Goal: Task Accomplishment & Management: Manage account settings

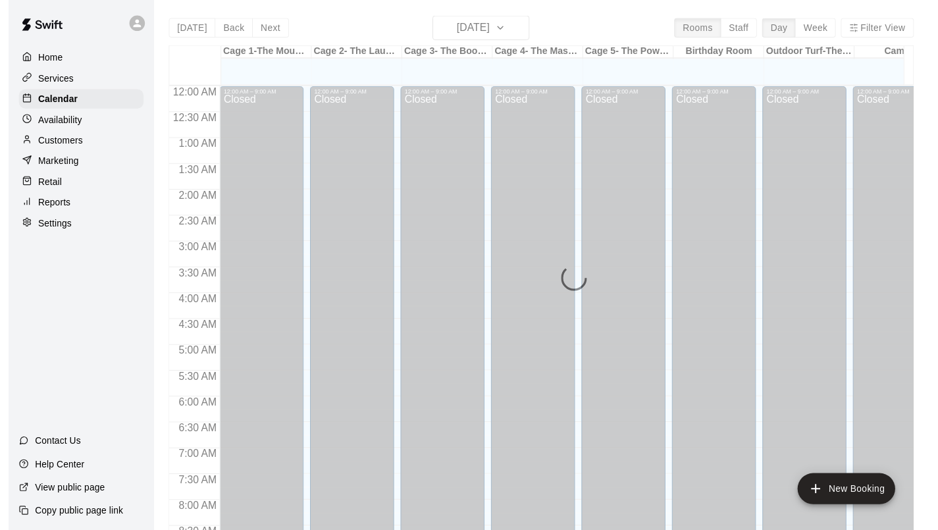
scroll to position [697, 0]
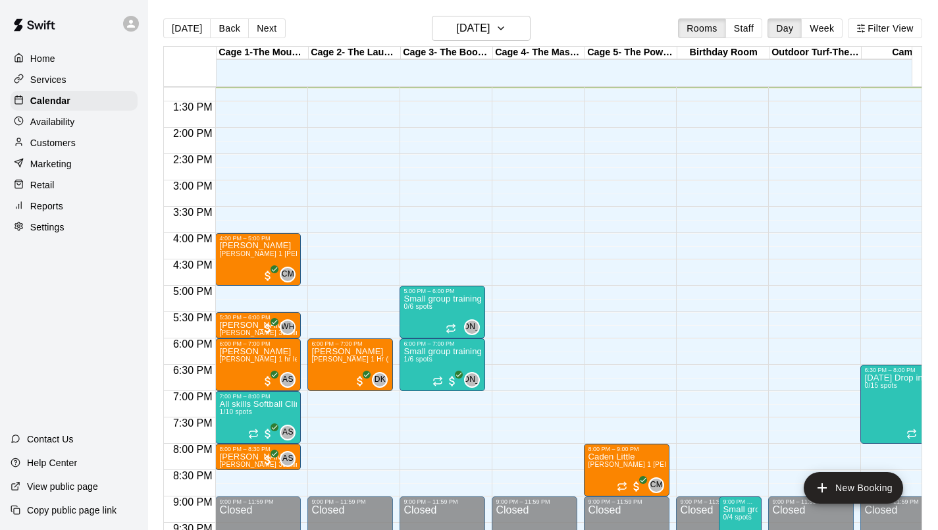
click at [47, 80] on p "Services" at bounding box center [48, 79] width 36 height 13
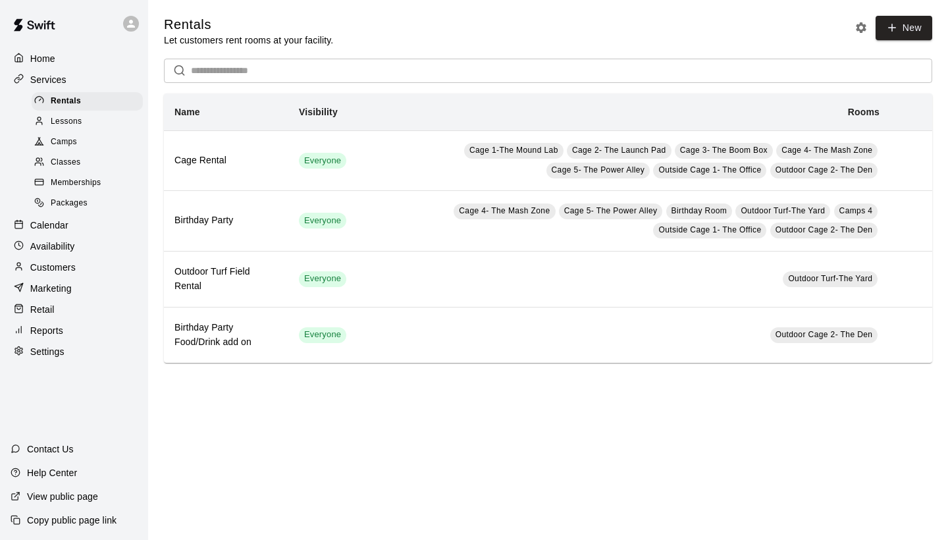
click at [39, 230] on div "Calendar" at bounding box center [74, 225] width 127 height 20
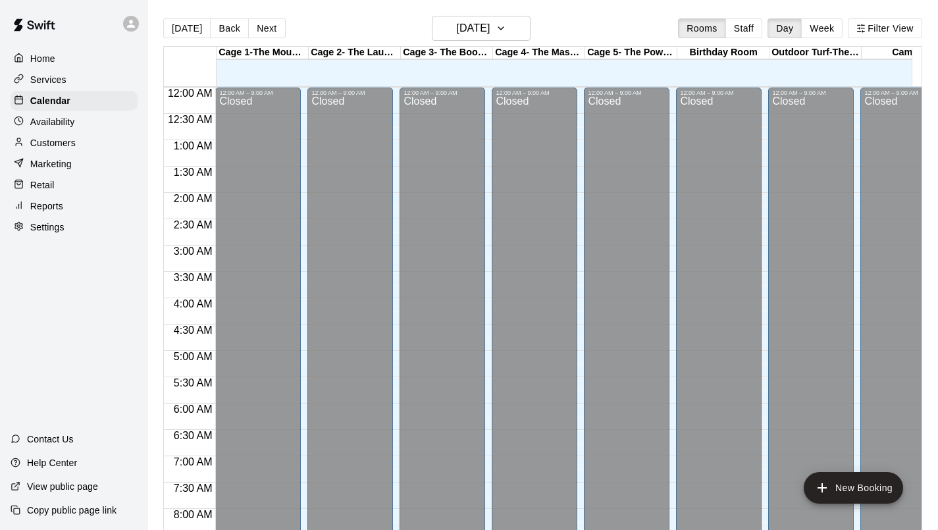
scroll to position [697, 0]
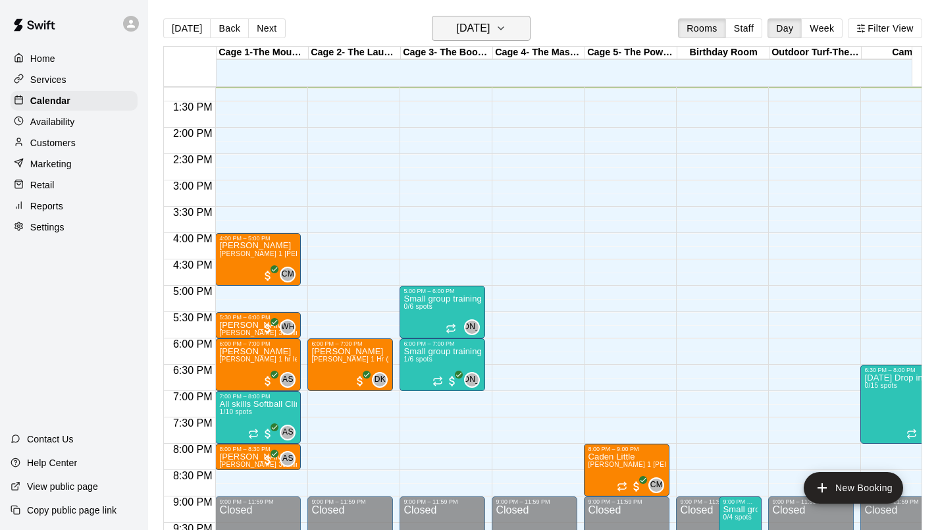
click at [485, 24] on h6 "[DATE]" at bounding box center [473, 28] width 34 height 18
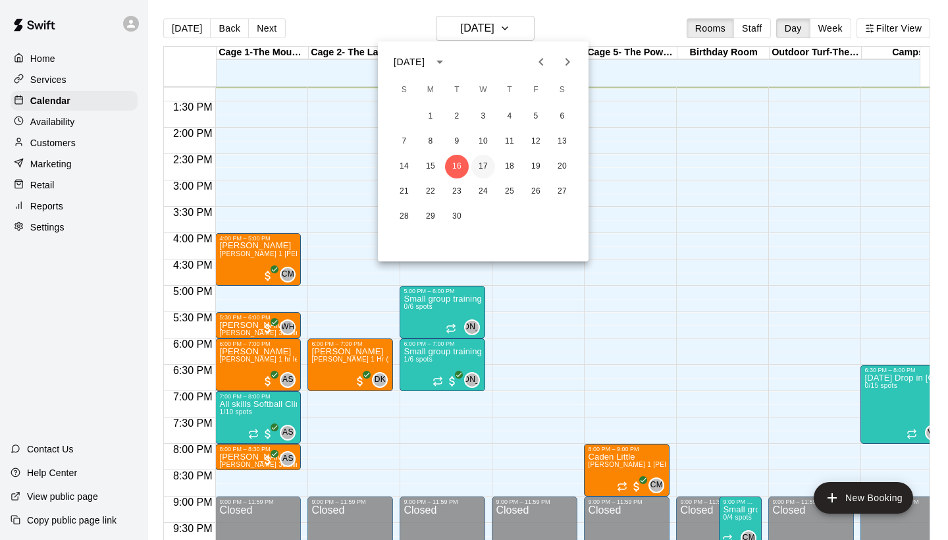
click at [491, 165] on button "17" at bounding box center [483, 167] width 24 height 24
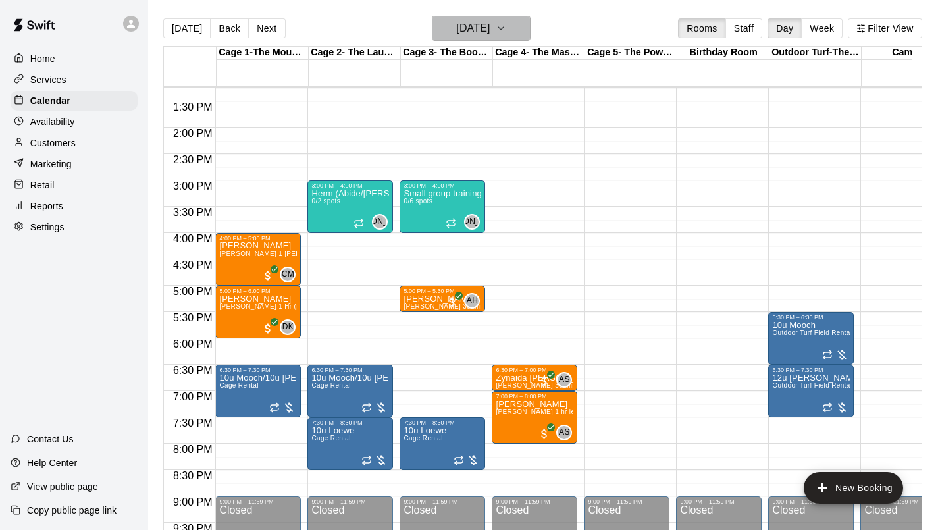
click at [524, 21] on button "[DATE]" at bounding box center [481, 28] width 99 height 25
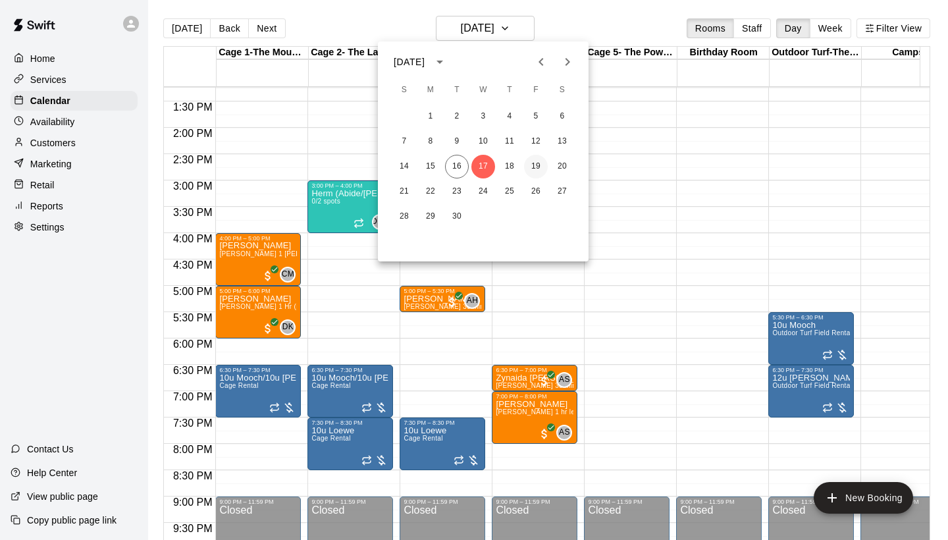
click at [539, 159] on button "19" at bounding box center [536, 167] width 24 height 24
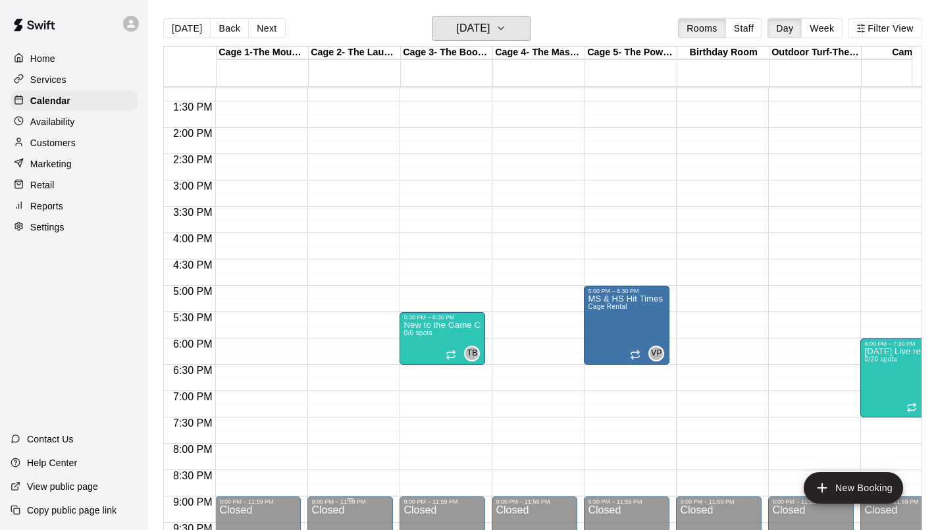
scroll to position [0, 7]
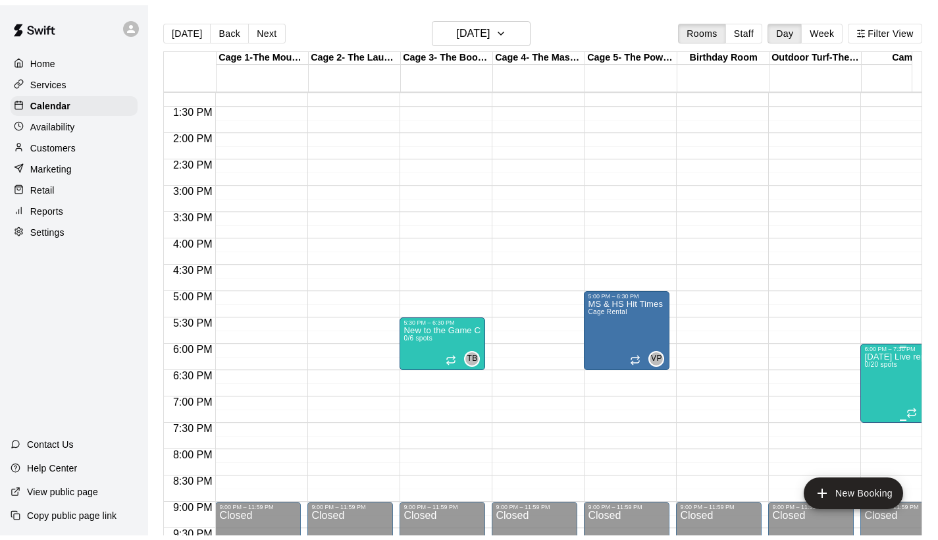
scroll to position [0, 0]
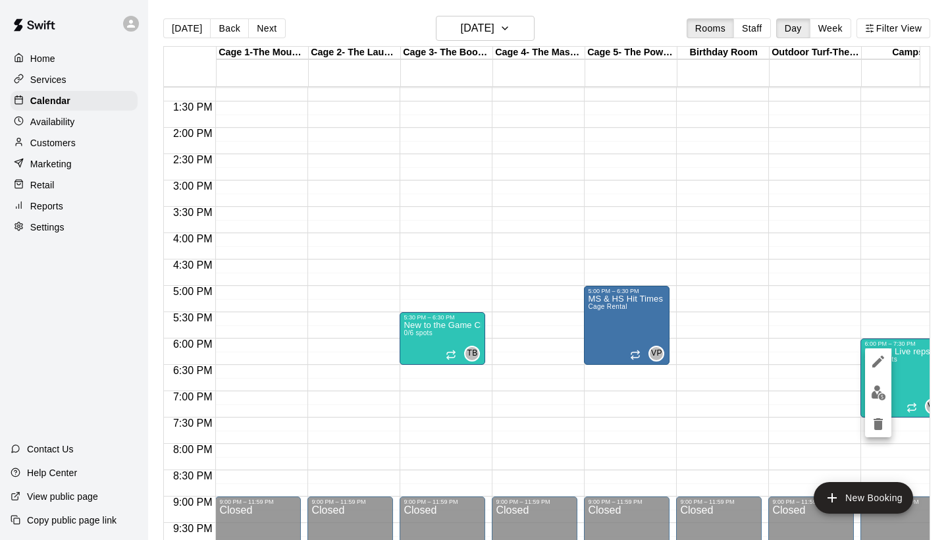
click at [42, 86] on div at bounding box center [474, 270] width 948 height 540
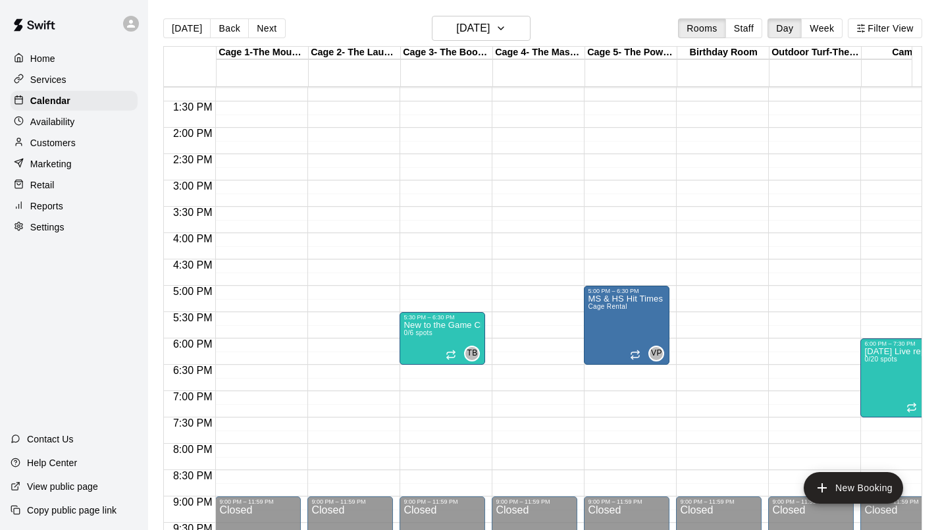
click at [41, 78] on p "Services" at bounding box center [48, 79] width 36 height 13
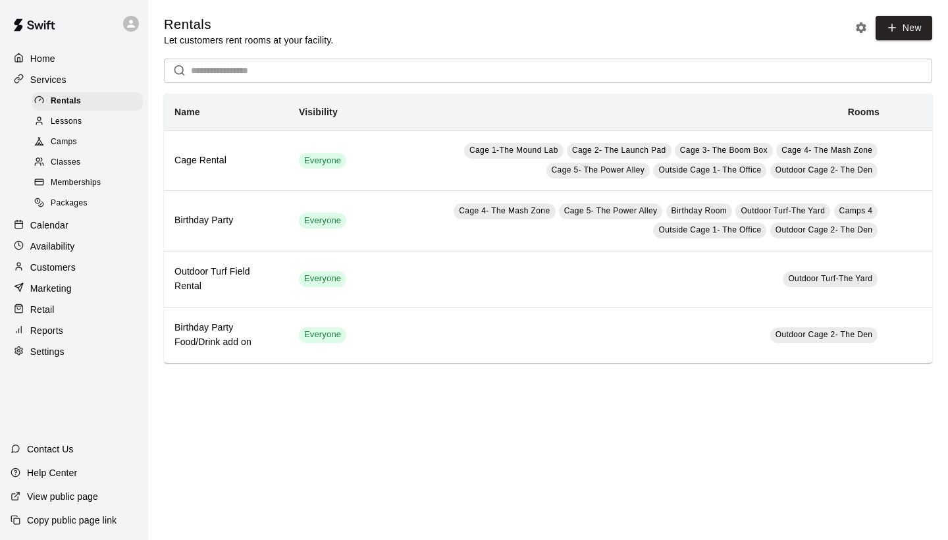
click at [68, 156] on span "Classes" at bounding box center [66, 162] width 30 height 13
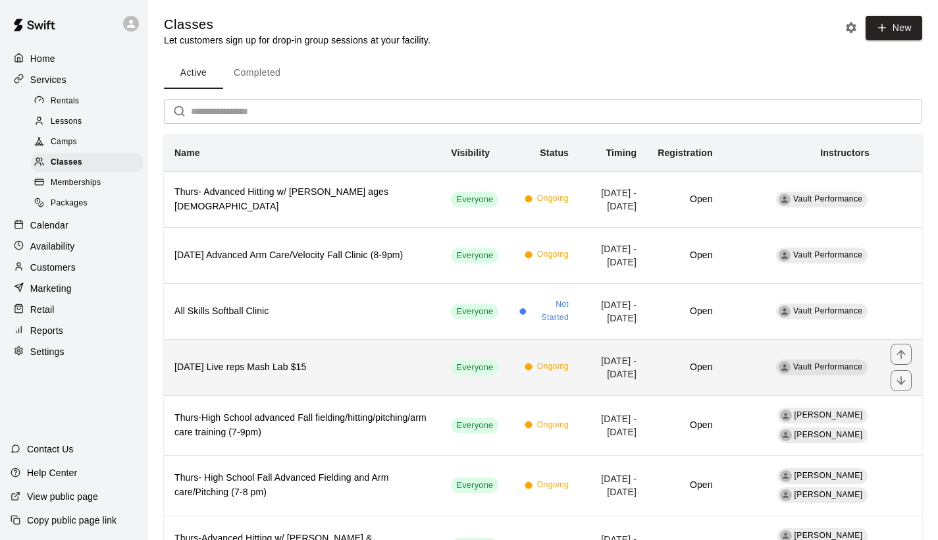
click at [341, 376] on th "[DATE] Live reps Mash Lab $15" at bounding box center [302, 367] width 277 height 56
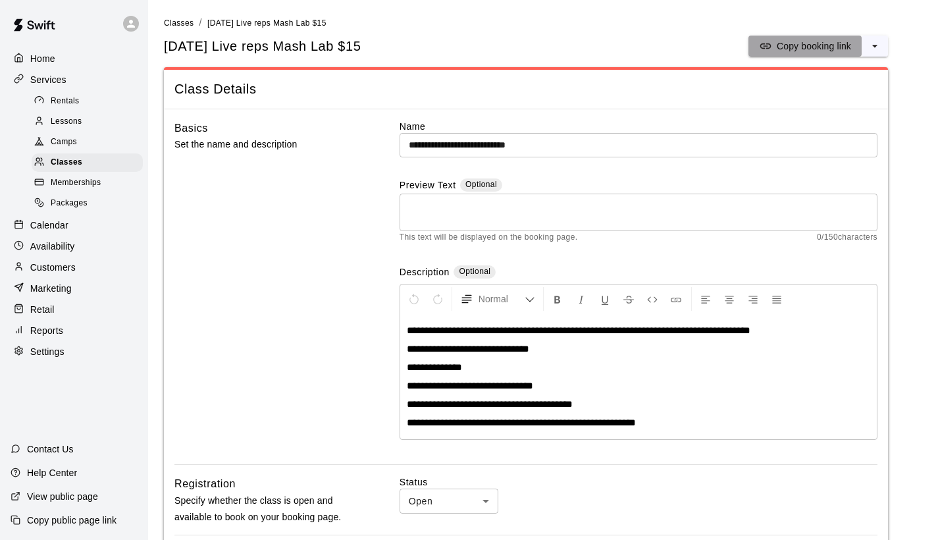
click at [815, 46] on p "Copy booking link" at bounding box center [814, 46] width 74 height 13
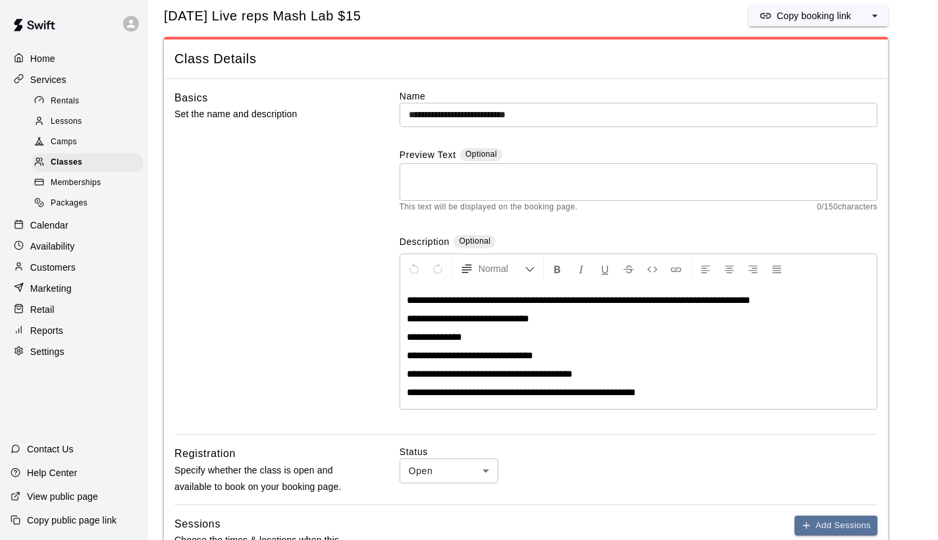
scroll to position [61, 0]
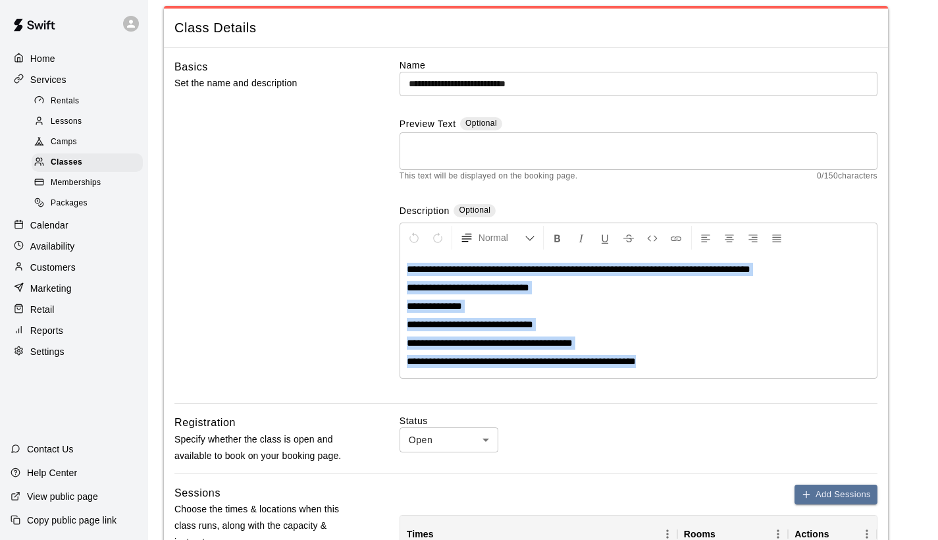
drag, startPoint x: 670, startPoint y: 366, endPoint x: 389, endPoint y: 259, distance: 301.6
click at [389, 259] on div "**********" at bounding box center [526, 231] width 703 height 345
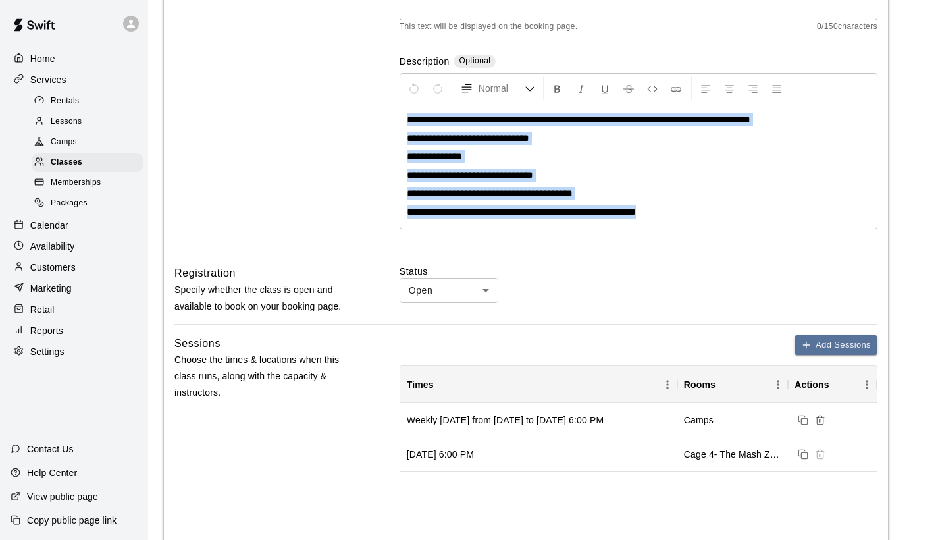
scroll to position [234, 0]
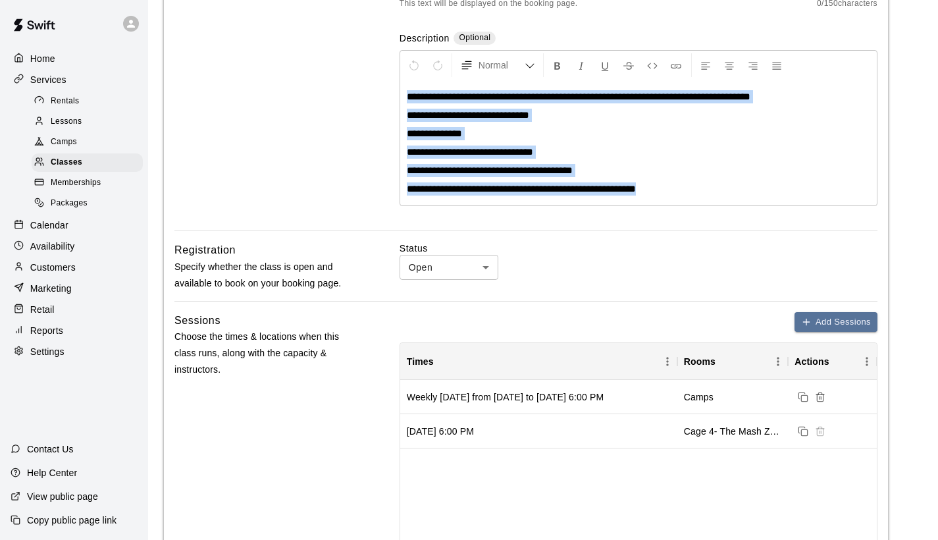
click at [71, 181] on span "Memberships" at bounding box center [76, 182] width 50 height 13
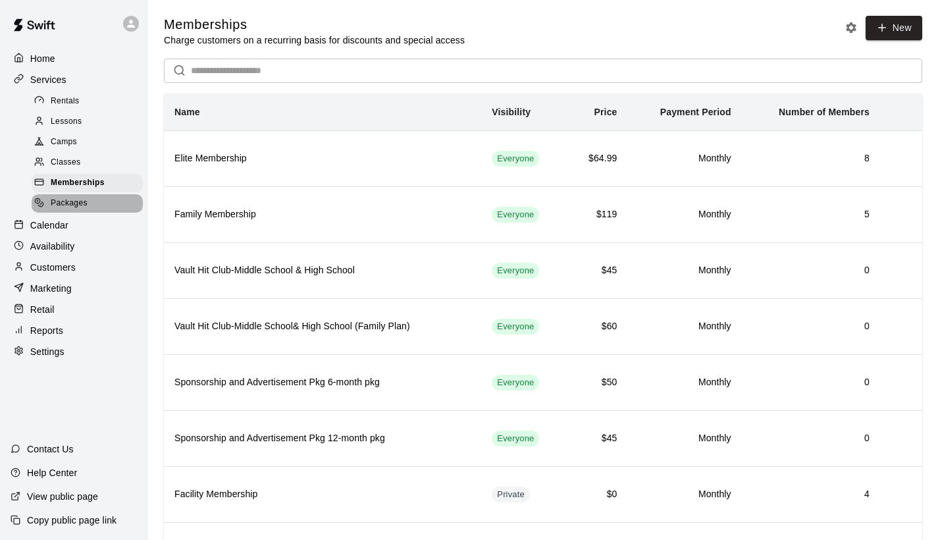
click at [70, 206] on div "Packages" at bounding box center [87, 203] width 111 height 18
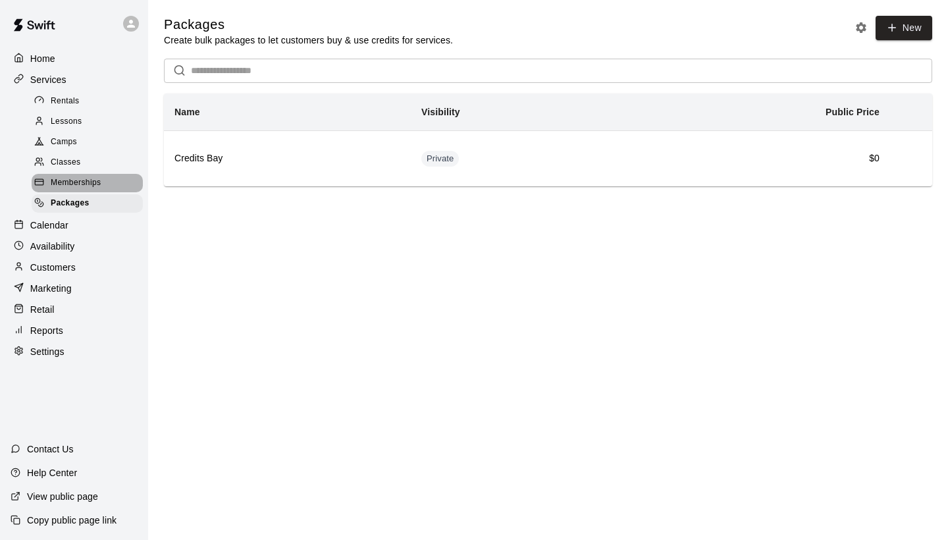
click at [62, 182] on span "Memberships" at bounding box center [76, 182] width 50 height 13
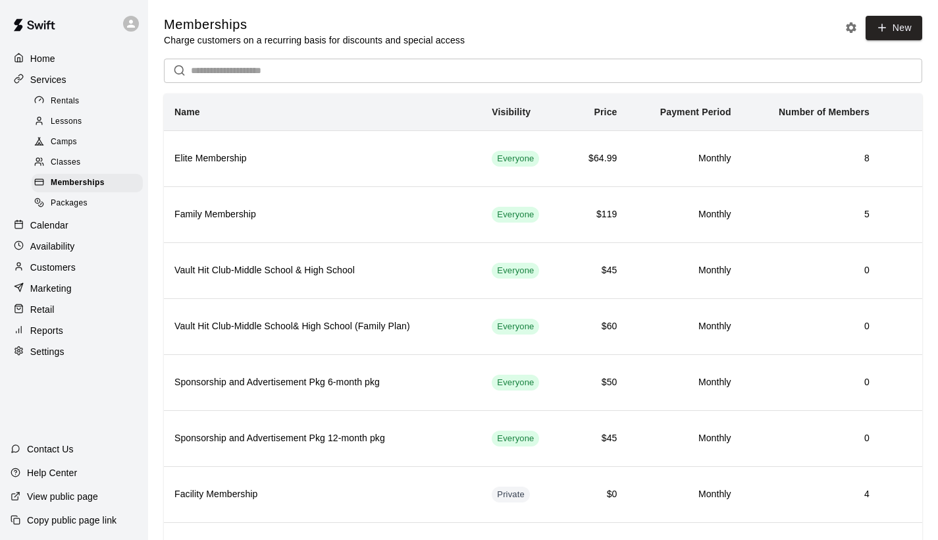
click at [65, 174] on div "Memberships" at bounding box center [87, 183] width 111 height 18
click at [63, 165] on span "Classes" at bounding box center [66, 162] width 30 height 13
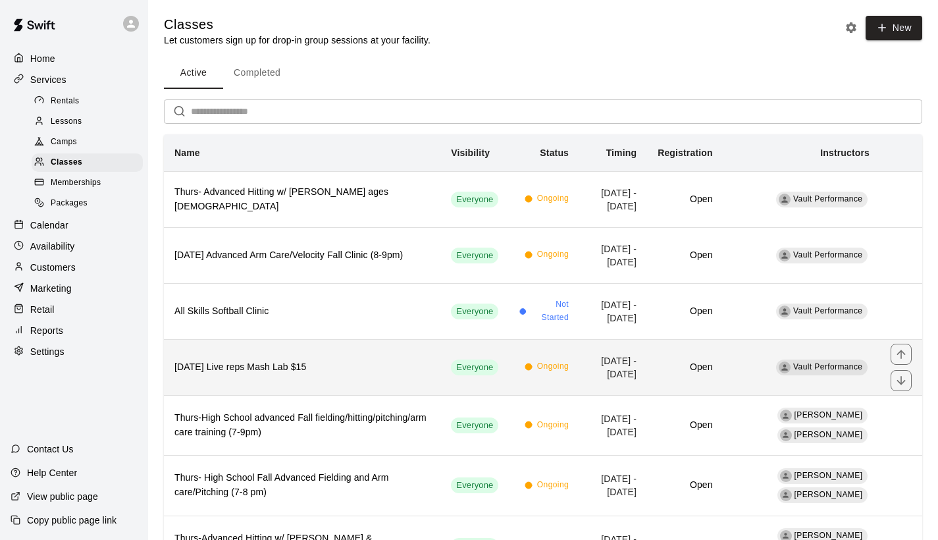
click at [258, 379] on th "[DATE] Live reps Mash Lab $15" at bounding box center [302, 367] width 277 height 56
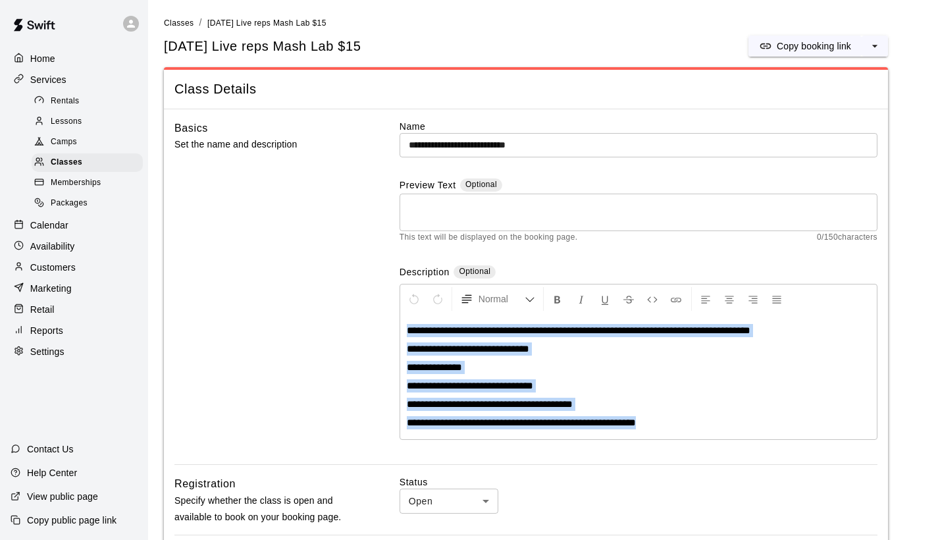
drag, startPoint x: 683, startPoint y: 429, endPoint x: 406, endPoint y: 322, distance: 296.7
click at [406, 322] on div "**********" at bounding box center [638, 376] width 477 height 125
click at [790, 47] on p "Copy booking link" at bounding box center [814, 46] width 74 height 13
click at [38, 57] on p "Home" at bounding box center [42, 58] width 25 height 13
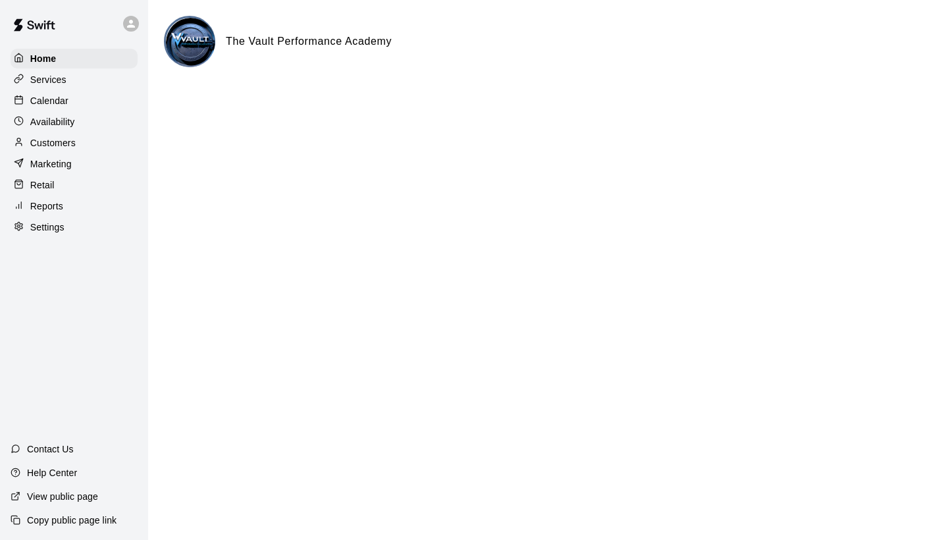
click at [43, 144] on p "Customers" at bounding box center [52, 142] width 45 height 13
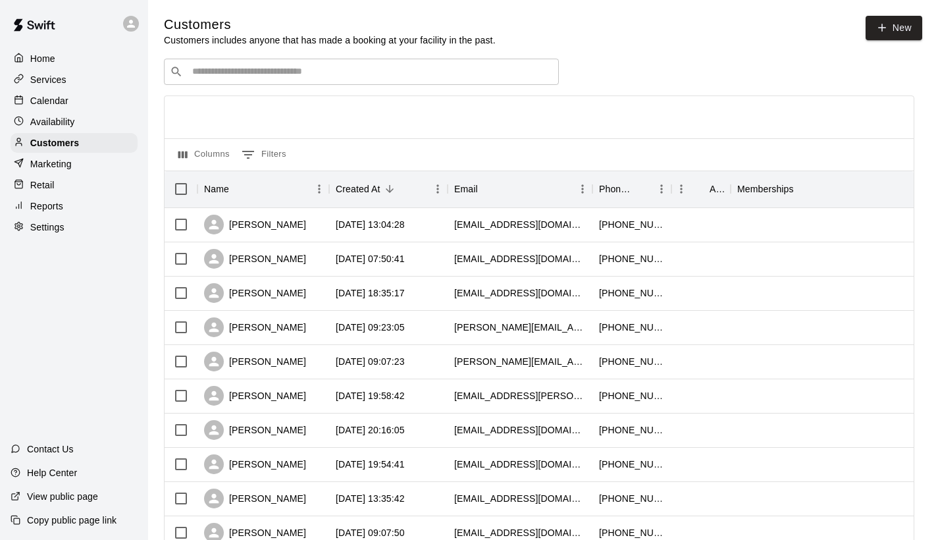
click at [50, 162] on p "Marketing" at bounding box center [50, 163] width 41 height 13
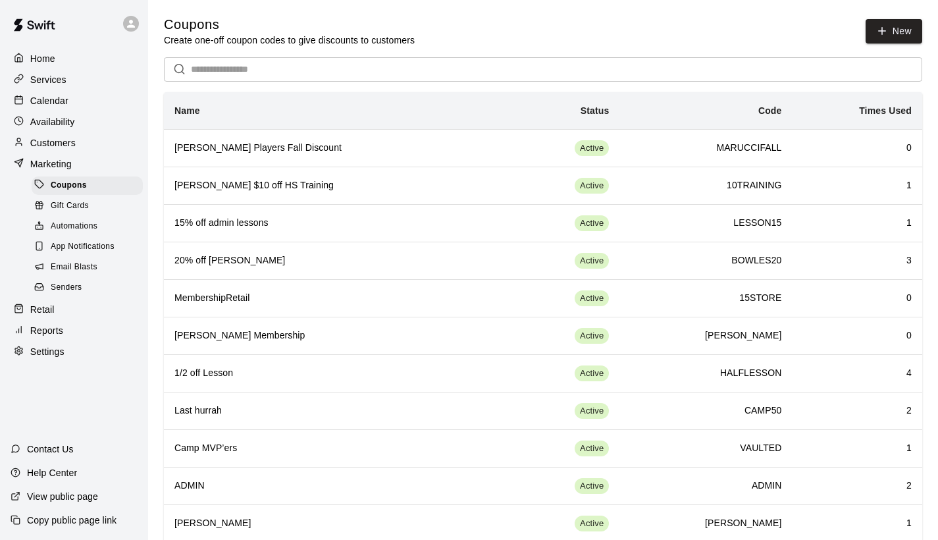
click at [40, 101] on p "Calendar" at bounding box center [49, 100] width 38 height 13
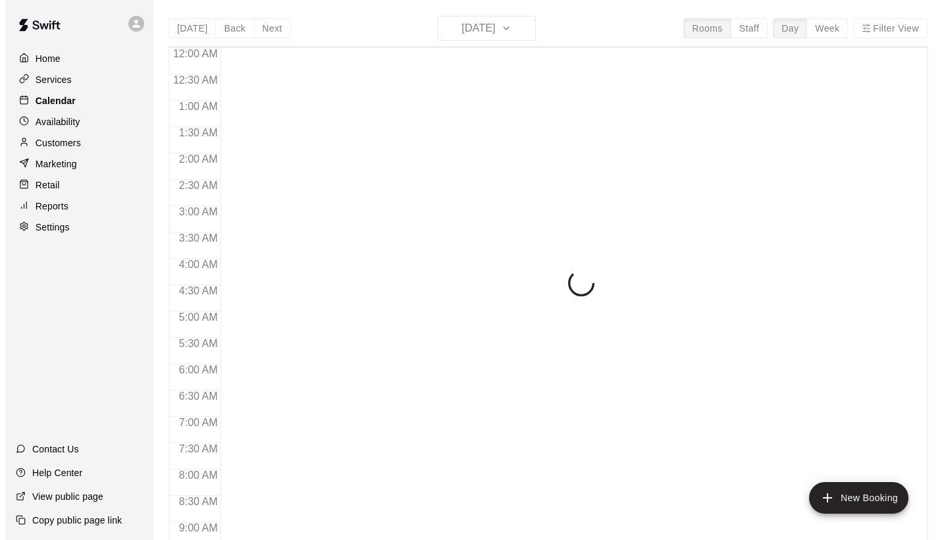
scroll to position [727, 0]
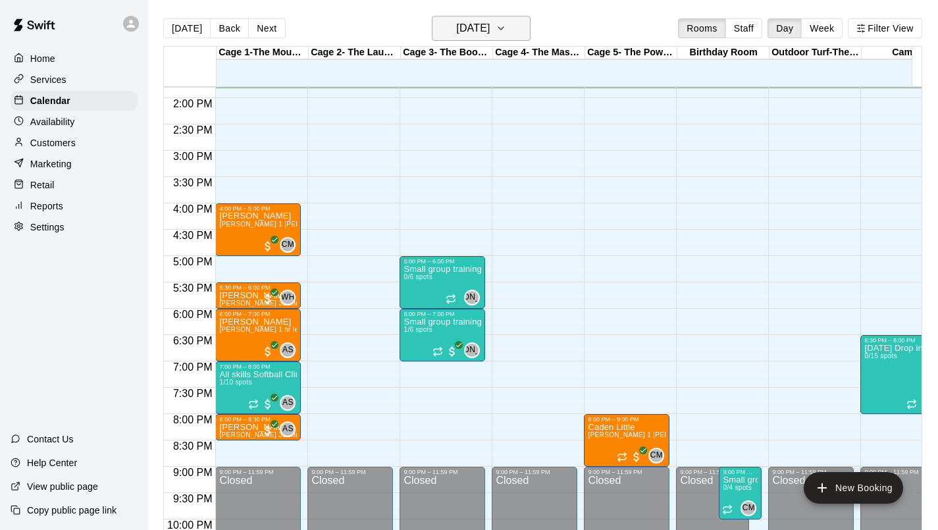
click at [506, 25] on icon "button" at bounding box center [501, 28] width 11 height 16
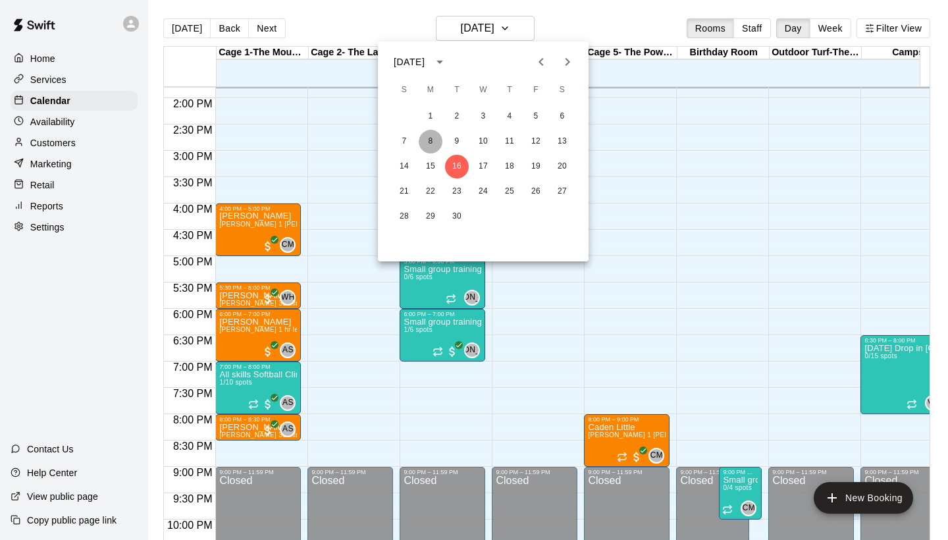
click at [427, 143] on button "8" at bounding box center [431, 142] width 24 height 24
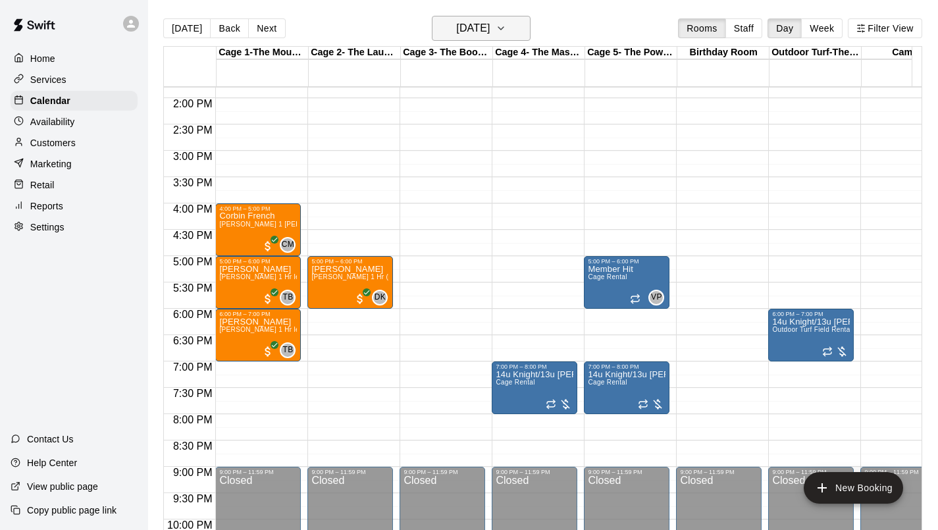
click at [468, 33] on h6 "[DATE]" at bounding box center [473, 28] width 34 height 18
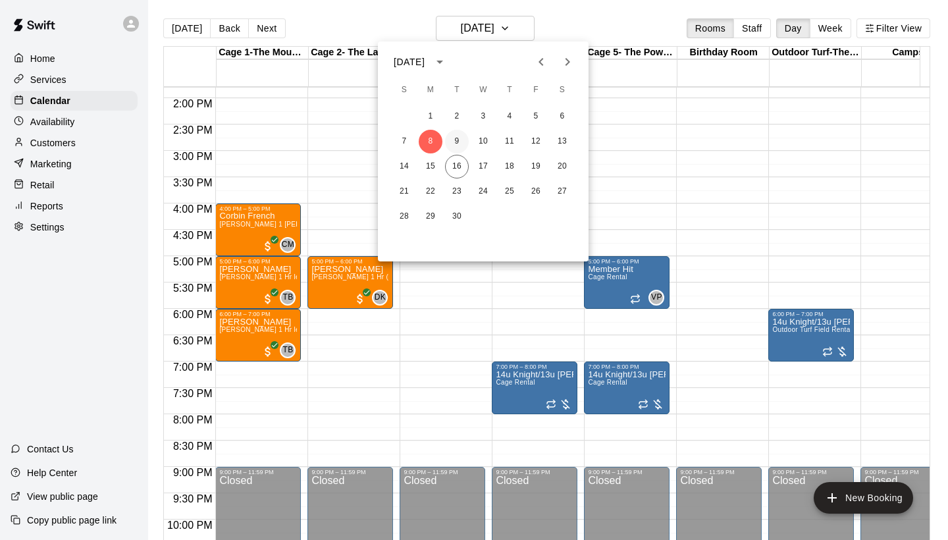
click at [456, 149] on button "9" at bounding box center [457, 142] width 24 height 24
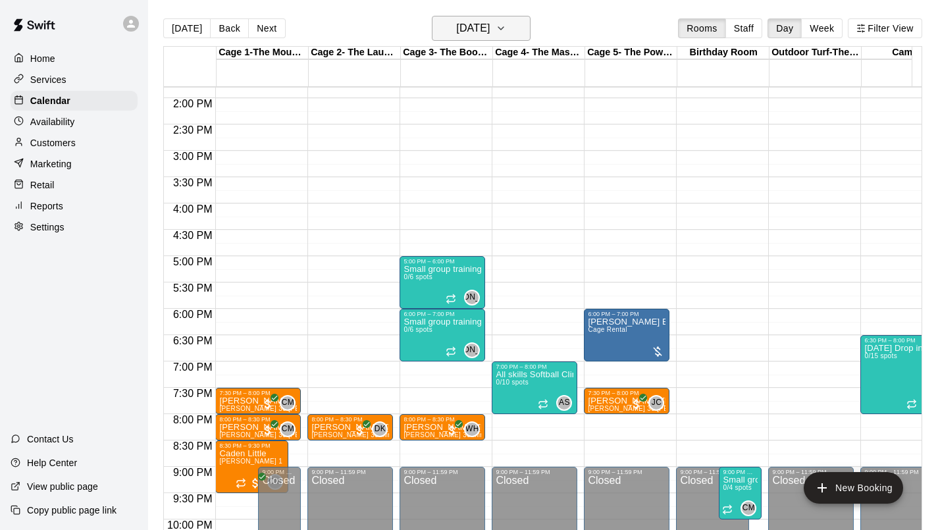
click at [516, 36] on button "[DATE]" at bounding box center [481, 28] width 99 height 25
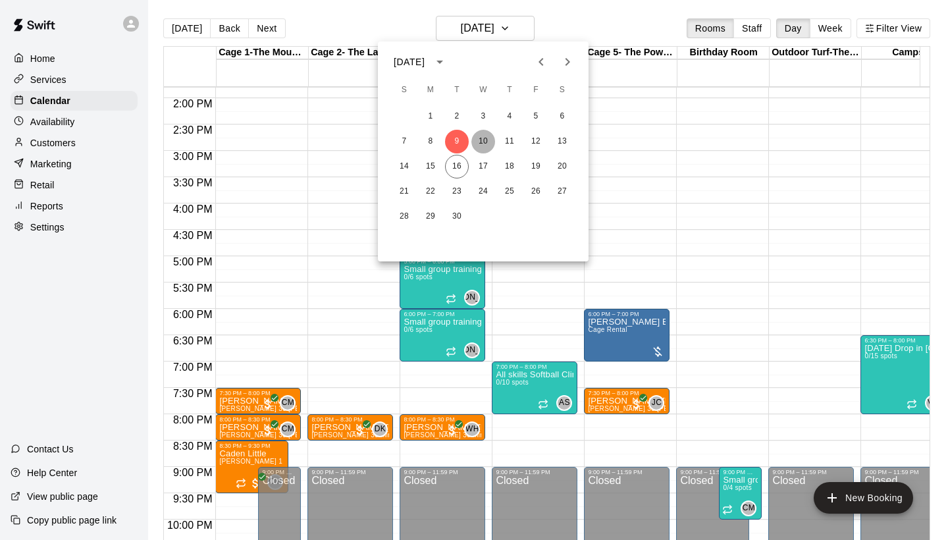
click at [481, 144] on button "10" at bounding box center [483, 142] width 24 height 24
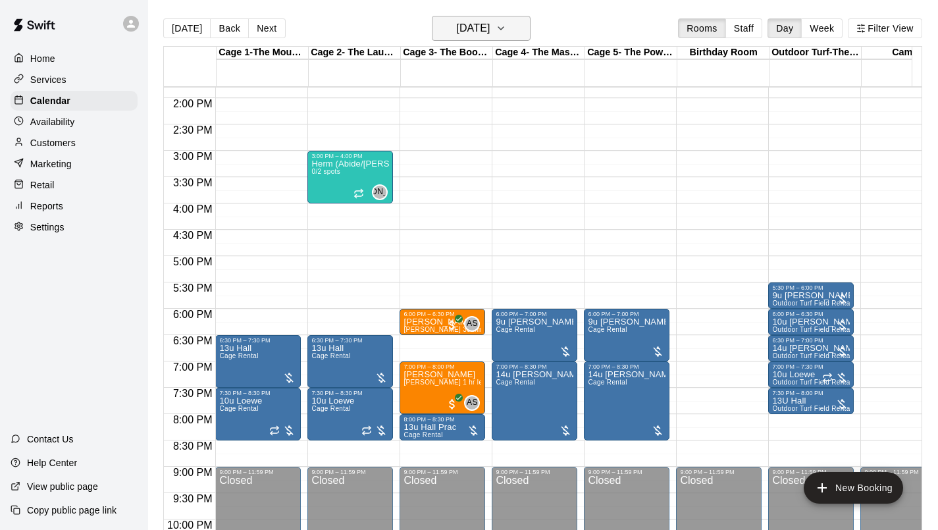
click at [485, 30] on h6 "[DATE]" at bounding box center [473, 28] width 34 height 18
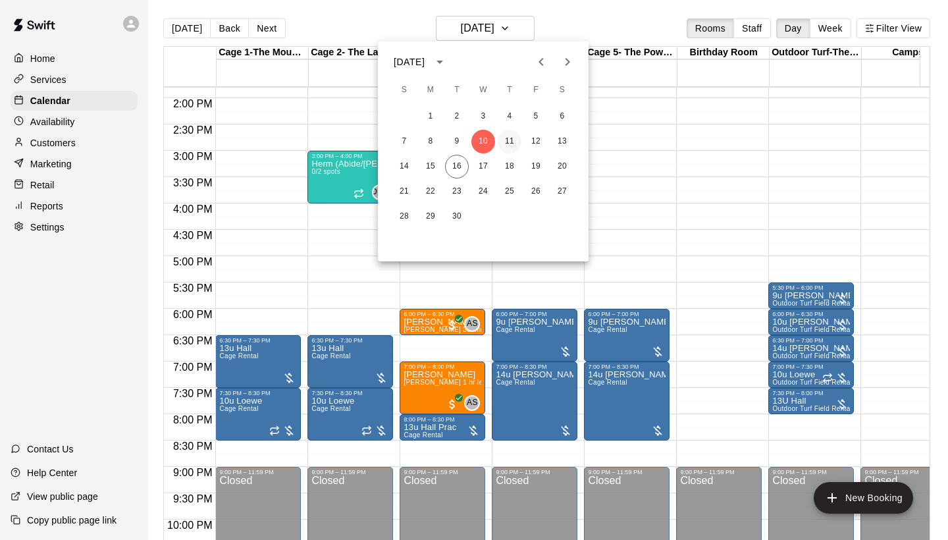
click at [513, 138] on button "11" at bounding box center [510, 142] width 24 height 24
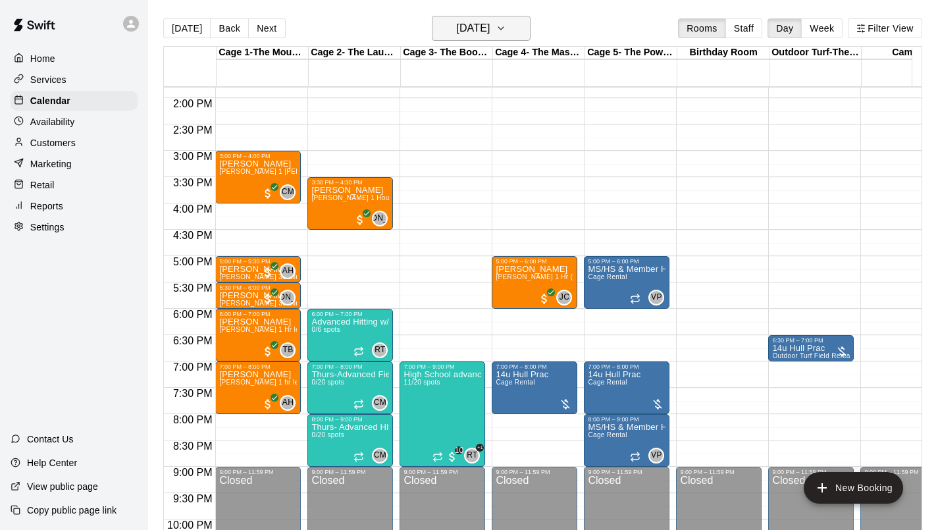
click at [490, 24] on h6 "[DATE]" at bounding box center [473, 28] width 34 height 18
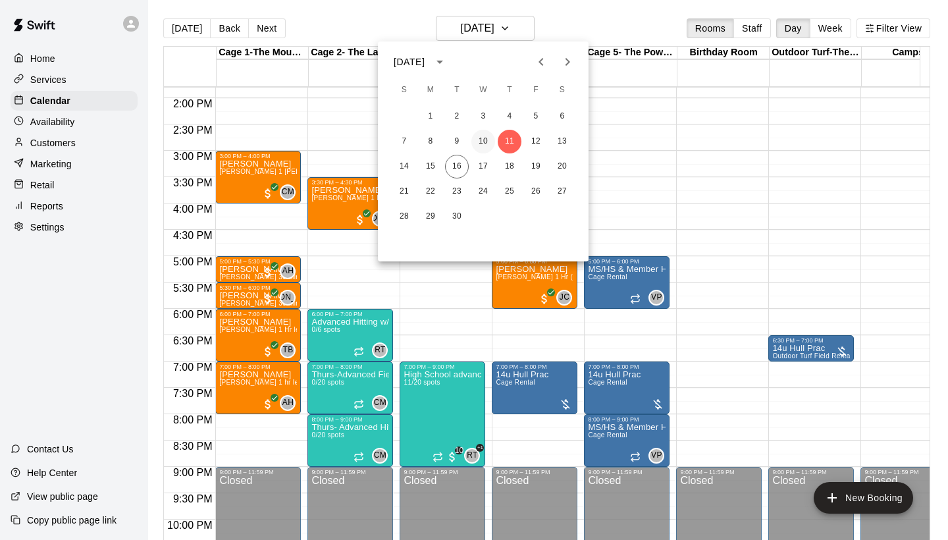
click at [487, 136] on button "10" at bounding box center [483, 142] width 24 height 24
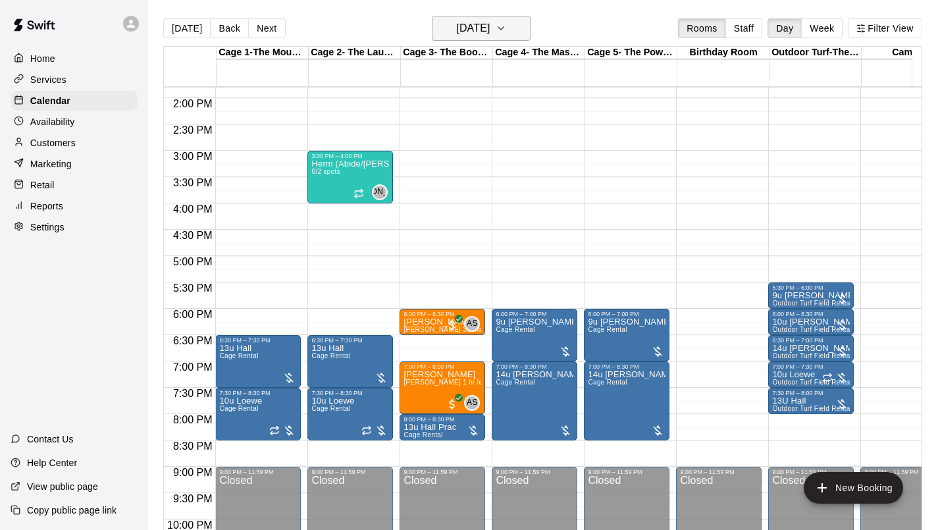
click at [471, 40] on button "[DATE]" at bounding box center [481, 28] width 99 height 25
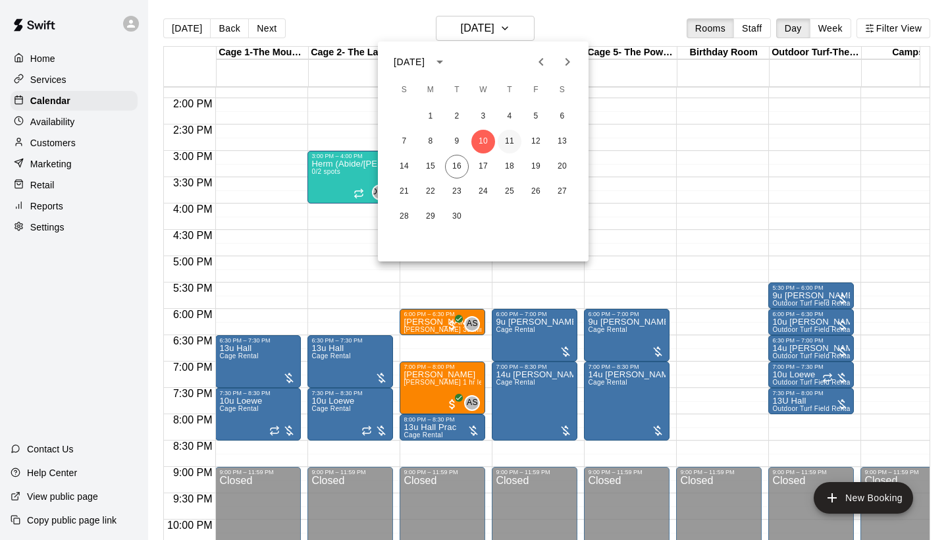
click at [506, 138] on button "11" at bounding box center [510, 142] width 24 height 24
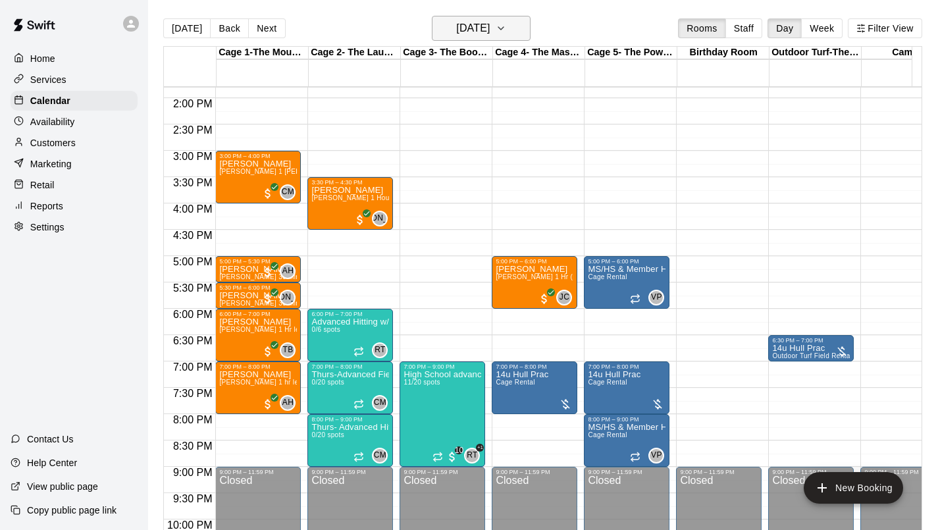
click at [490, 32] on h6 "[DATE]" at bounding box center [473, 28] width 34 height 18
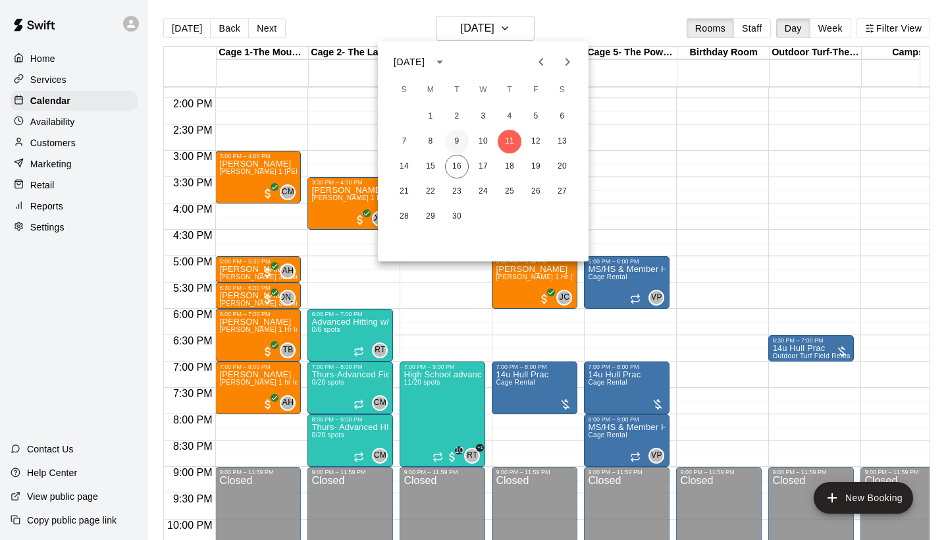
click at [457, 139] on button "9" at bounding box center [457, 142] width 24 height 24
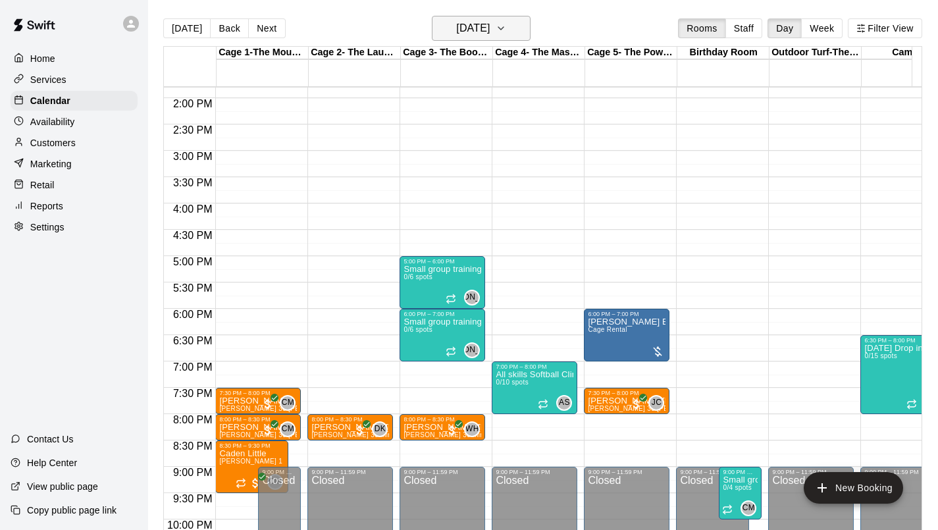
click at [490, 30] on h6 "[DATE]" at bounding box center [473, 28] width 34 height 18
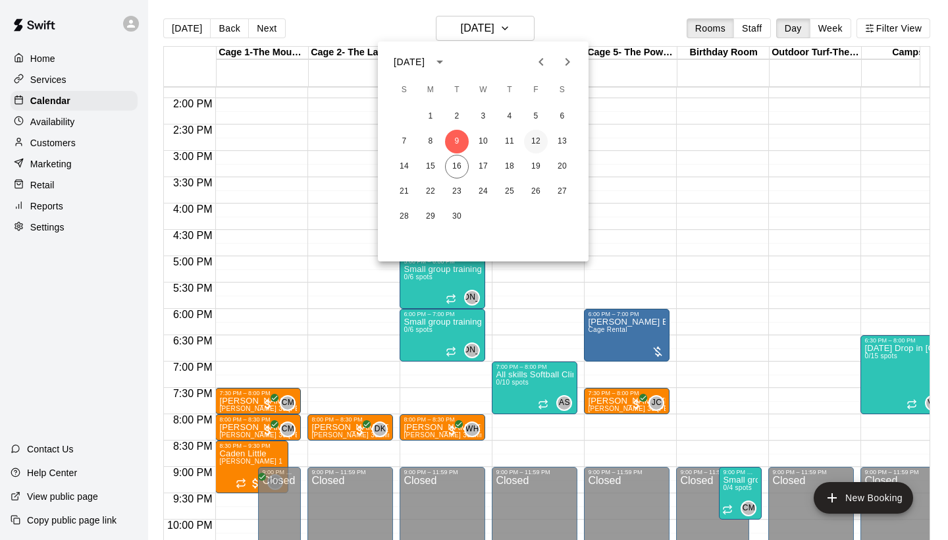
click at [536, 142] on button "12" at bounding box center [536, 142] width 24 height 24
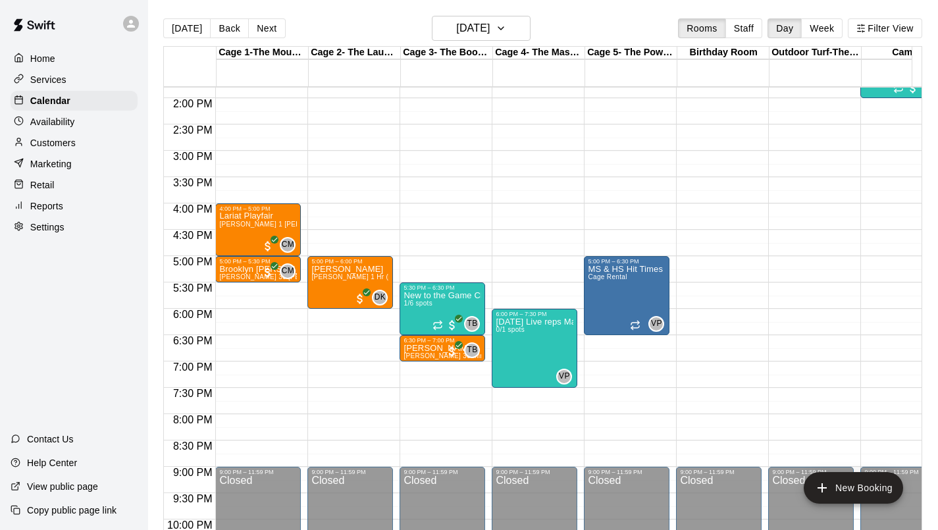
click at [40, 61] on p "Home" at bounding box center [42, 58] width 25 height 13
